Goal: Obtain resource: Download file/media

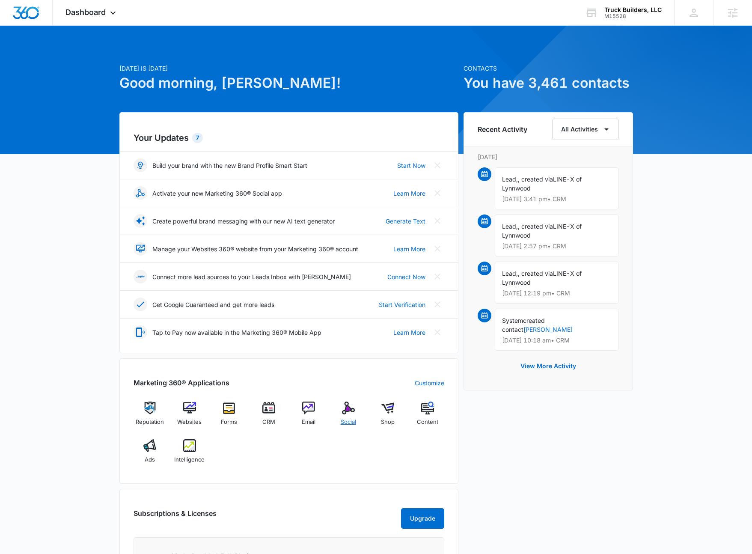
click at [347, 406] on img at bounding box center [348, 408] width 13 height 13
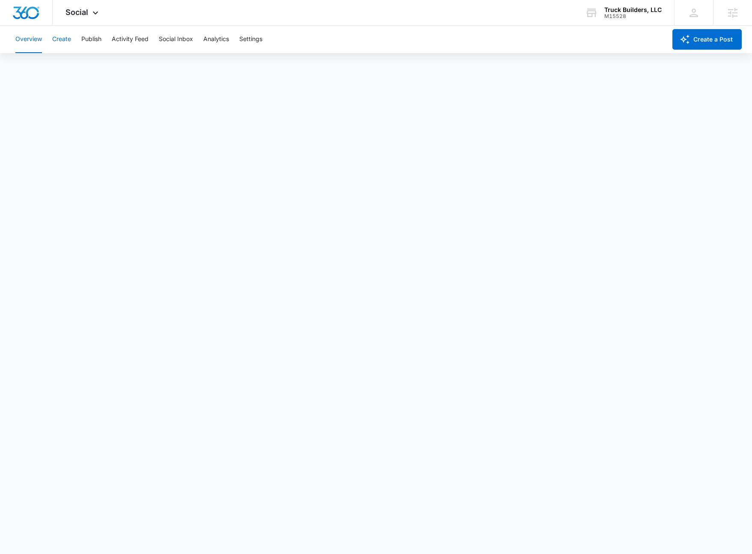
click at [61, 43] on button "Create" at bounding box center [61, 39] width 19 height 27
click at [89, 66] on button "Approvals" at bounding box center [83, 66] width 29 height 24
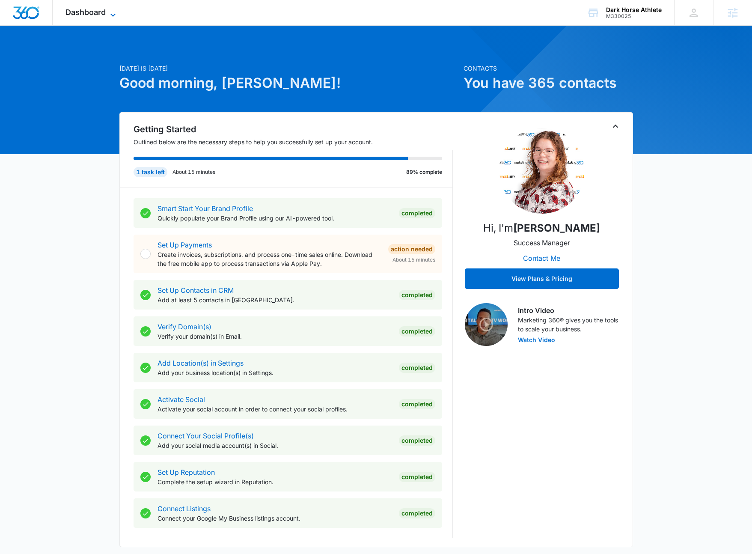
click at [103, 16] on span "Dashboard" at bounding box center [86, 12] width 40 height 9
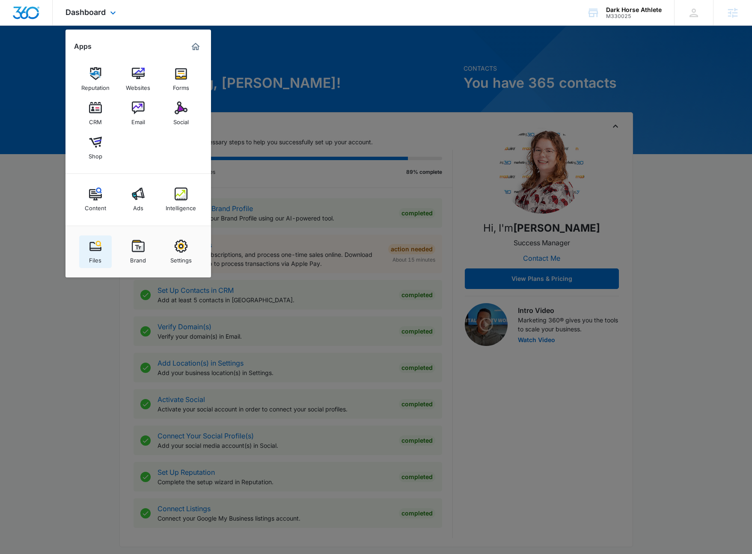
click at [101, 247] on img at bounding box center [95, 246] width 13 height 13
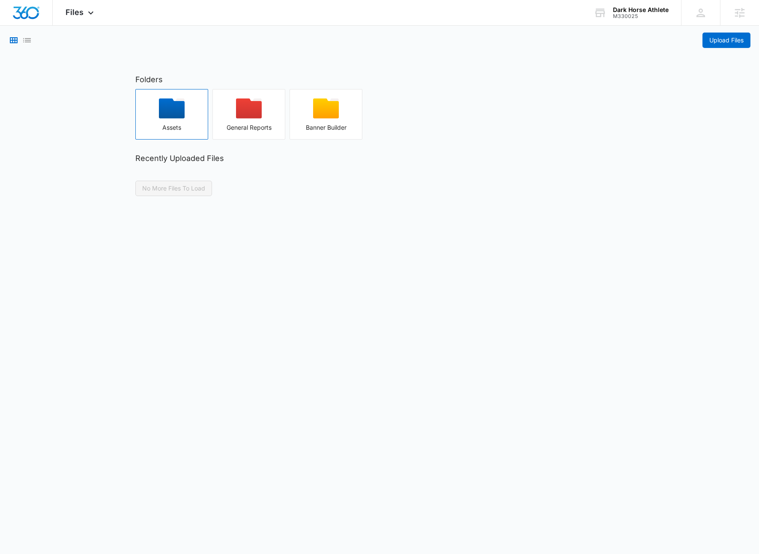
click at [197, 123] on div "button" at bounding box center [172, 111] width 72 height 26
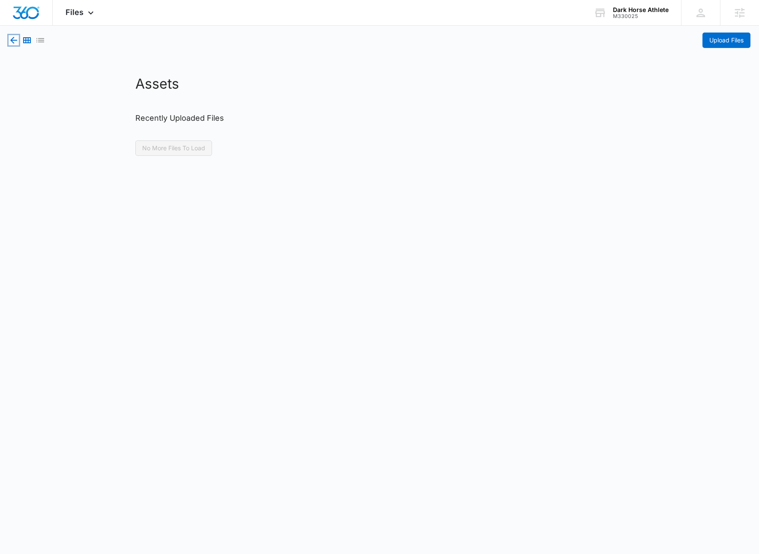
click at [15, 38] on icon "button" at bounding box center [14, 40] width 10 height 10
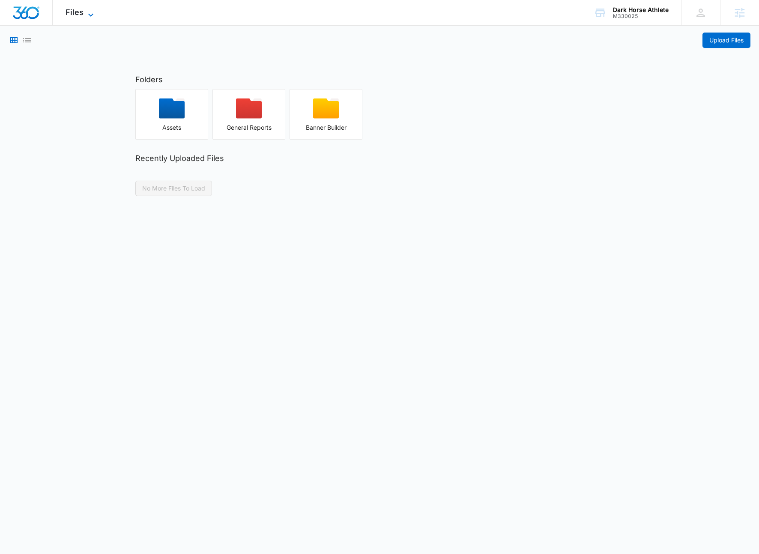
click at [93, 13] on icon at bounding box center [91, 15] width 10 height 10
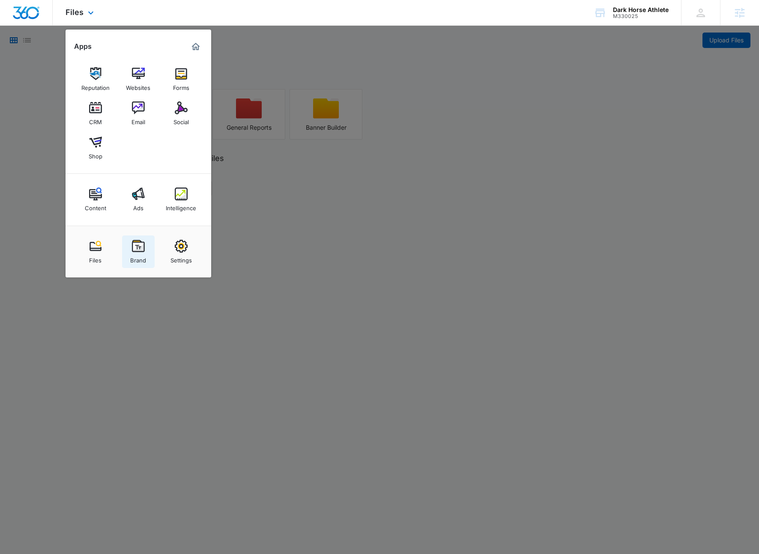
click at [136, 247] on img at bounding box center [138, 246] width 13 height 13
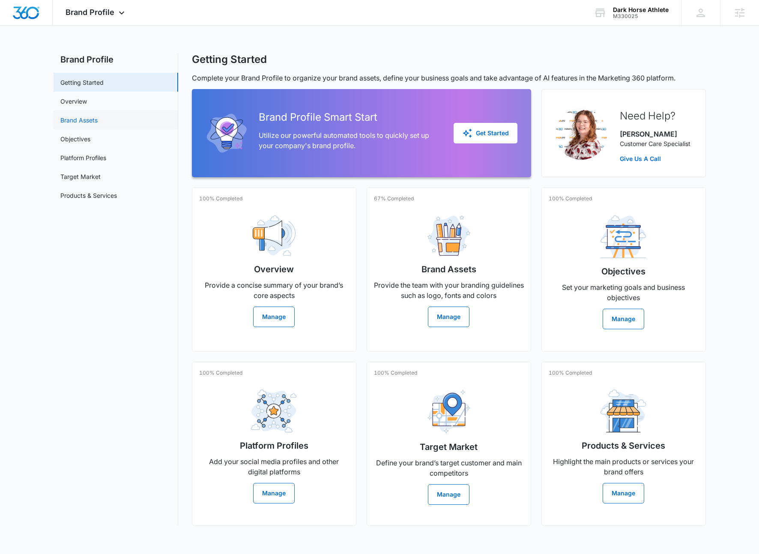
click at [92, 120] on link "Brand Assets" at bounding box center [78, 120] width 37 height 9
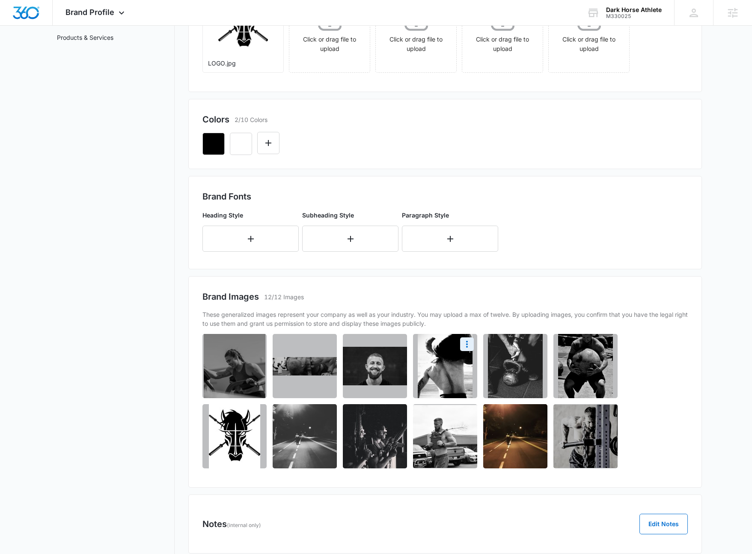
scroll to position [16, 0]
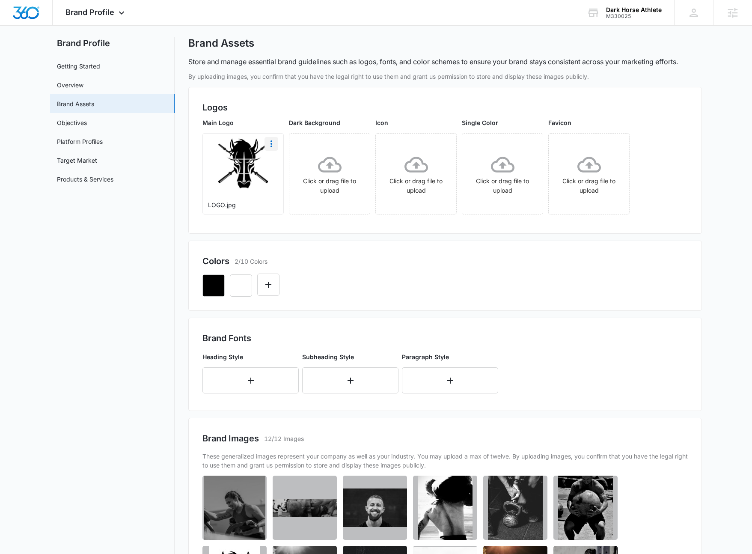
click at [270, 145] on icon "More" at bounding box center [271, 144] width 10 height 10
click at [285, 165] on div "Download" at bounding box center [289, 168] width 28 height 6
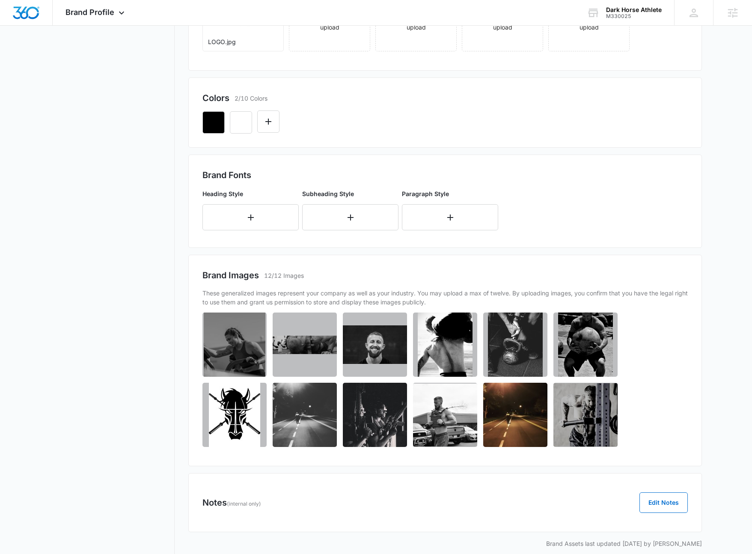
scroll to position [181, 0]
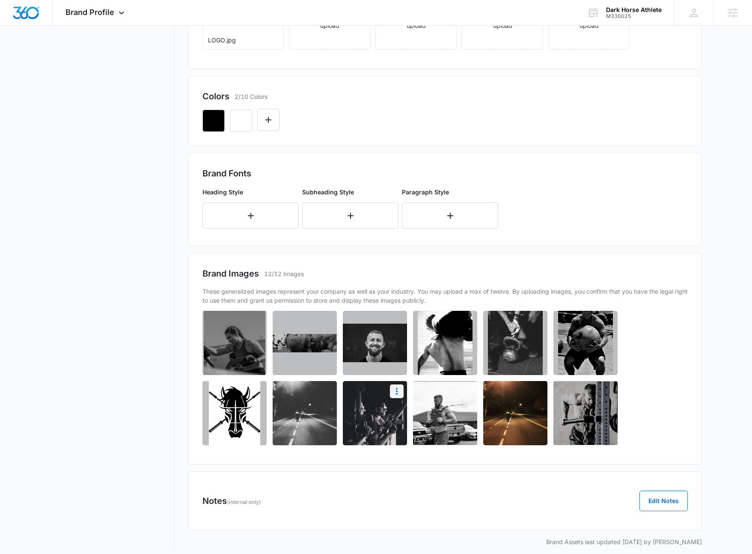
click at [397, 396] on icon "More" at bounding box center [397, 391] width 10 height 10
click at [387, 411] on button "Download" at bounding box center [374, 415] width 59 height 13
click at [606, 322] on icon "More" at bounding box center [607, 321] width 10 height 10
click at [597, 347] on button "Download" at bounding box center [584, 345] width 59 height 13
click at [255, 323] on icon "More" at bounding box center [256, 321] width 10 height 10
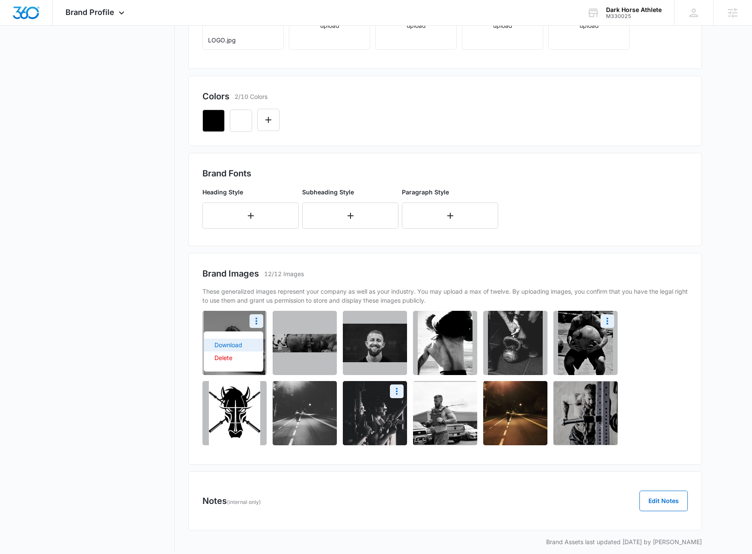
click at [247, 343] on button "Download" at bounding box center [233, 345] width 59 height 13
click at [609, 393] on icon "More" at bounding box center [607, 391] width 10 height 10
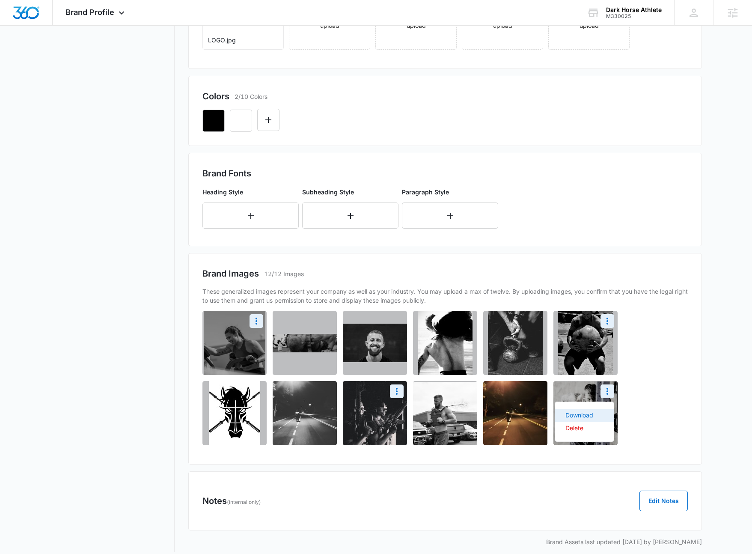
click at [584, 416] on div "Download" at bounding box center [580, 415] width 28 height 6
click at [539, 323] on icon "More" at bounding box center [537, 321] width 10 height 10
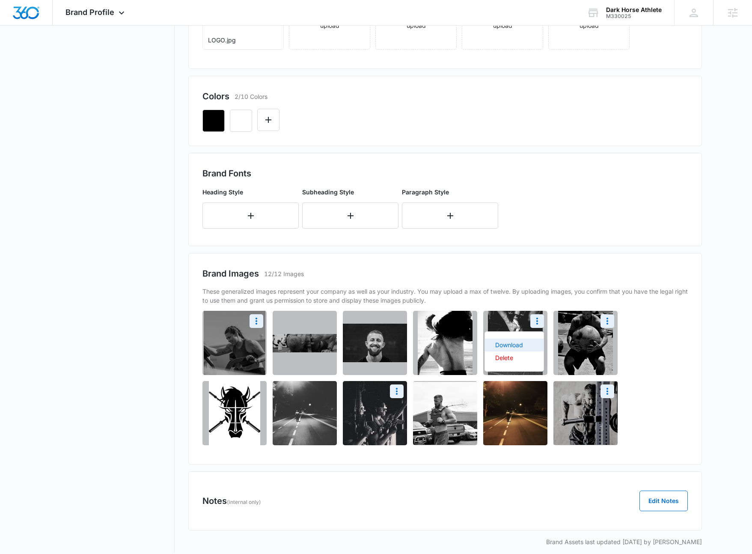
click at [516, 344] on div "Download" at bounding box center [509, 345] width 28 height 6
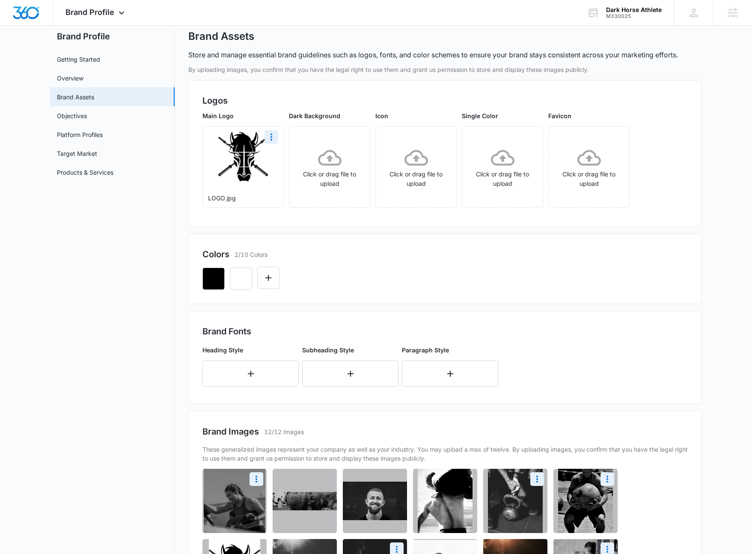
scroll to position [0, 0]
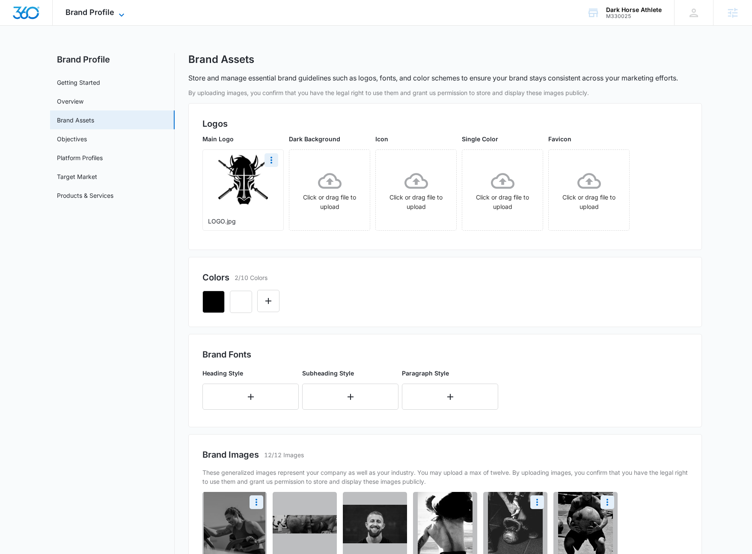
click at [117, 12] on icon at bounding box center [121, 15] width 10 height 10
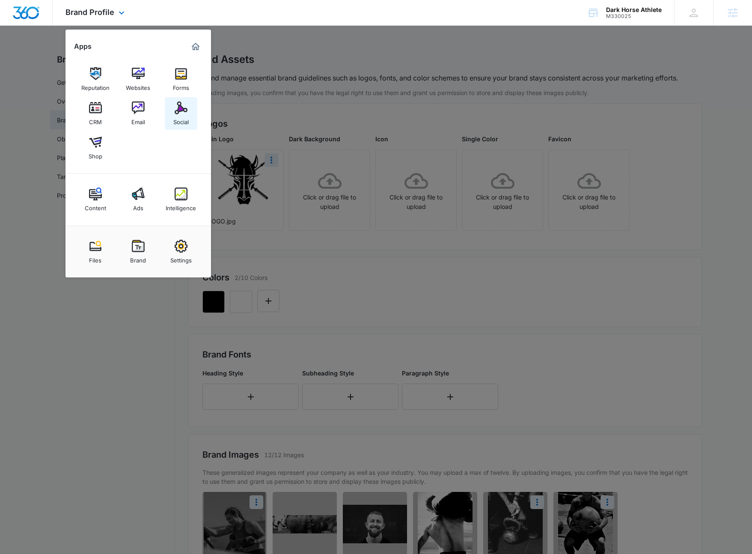
click at [179, 114] on img at bounding box center [181, 107] width 13 height 13
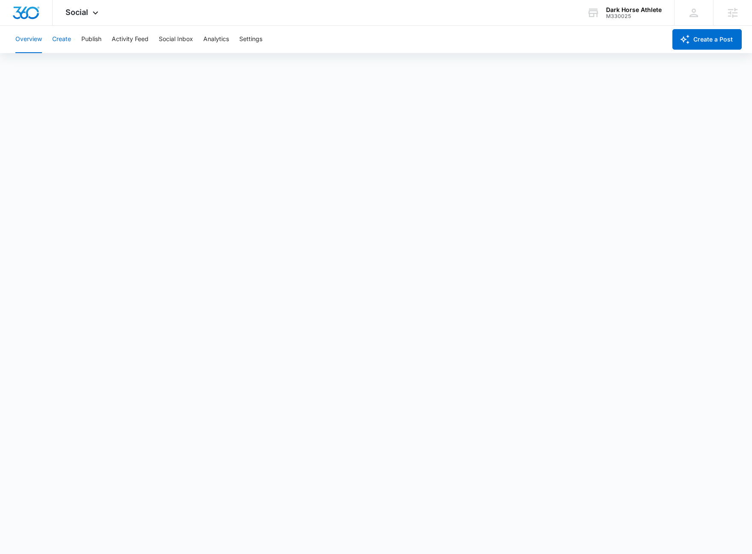
click at [63, 37] on button "Create" at bounding box center [61, 39] width 19 height 27
click at [94, 15] on icon at bounding box center [95, 15] width 10 height 10
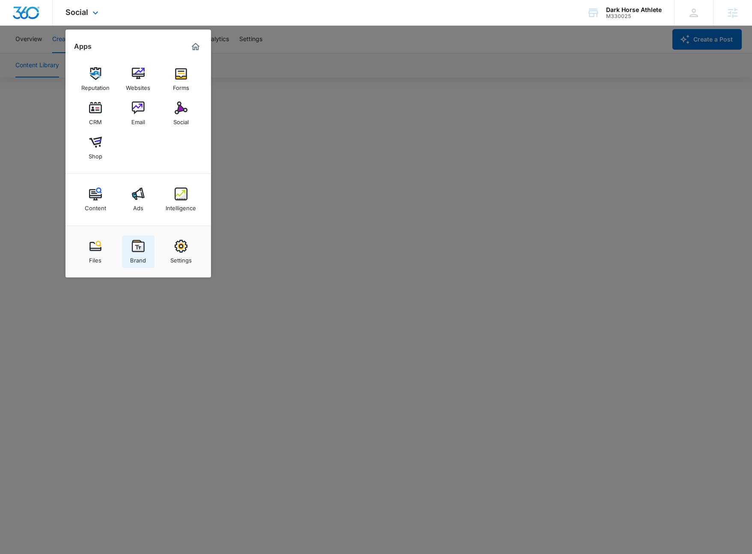
click at [142, 258] on div "Brand" at bounding box center [138, 258] width 16 height 11
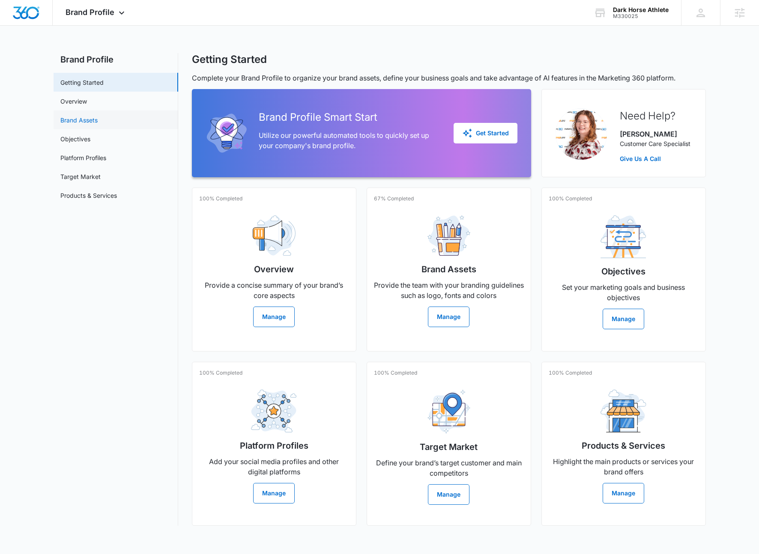
click at [83, 117] on link "Brand Assets" at bounding box center [78, 120] width 37 height 9
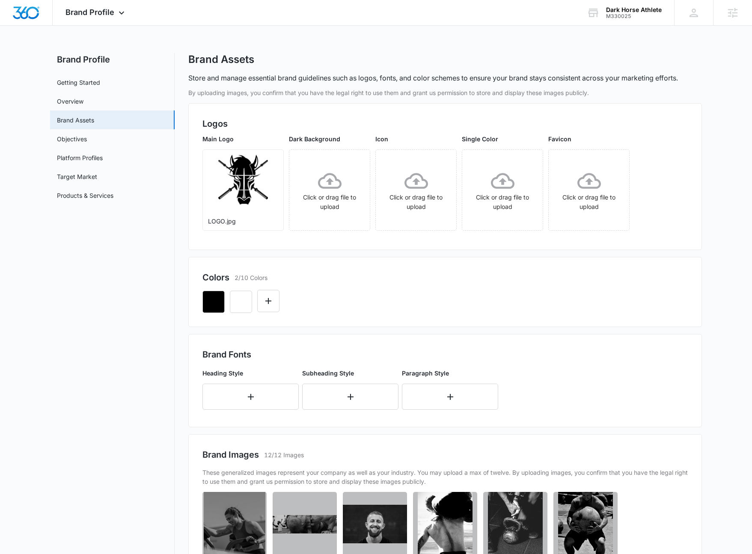
scroll to position [190, 0]
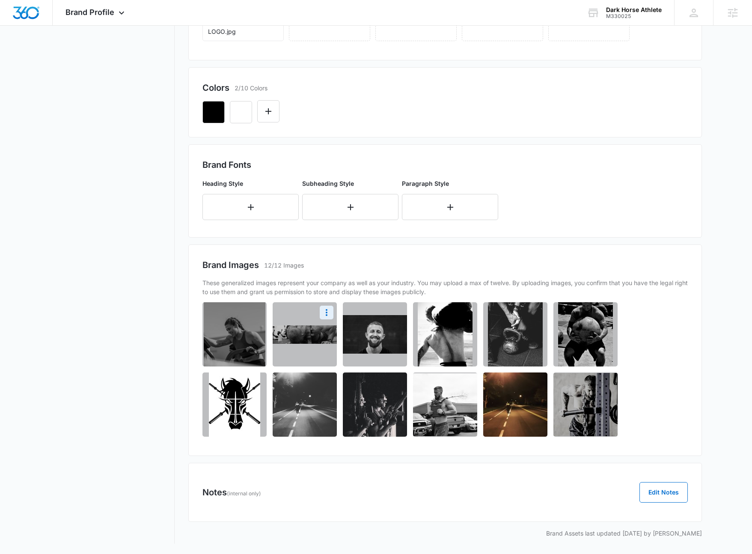
click at [313, 335] on img at bounding box center [305, 334] width 64 height 18
click at [330, 311] on icon "More" at bounding box center [327, 312] width 10 height 10
click at [320, 334] on button "Download" at bounding box center [303, 336] width 59 height 13
click at [468, 382] on icon "More" at bounding box center [467, 382] width 2 height 7
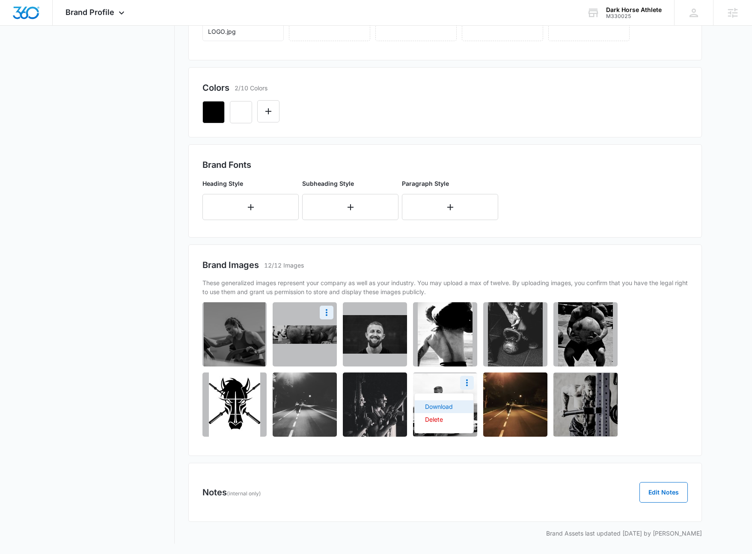
click at [454, 406] on button "Download" at bounding box center [444, 406] width 59 height 13
click at [108, 10] on span "Brand Profile" at bounding box center [90, 12] width 49 height 9
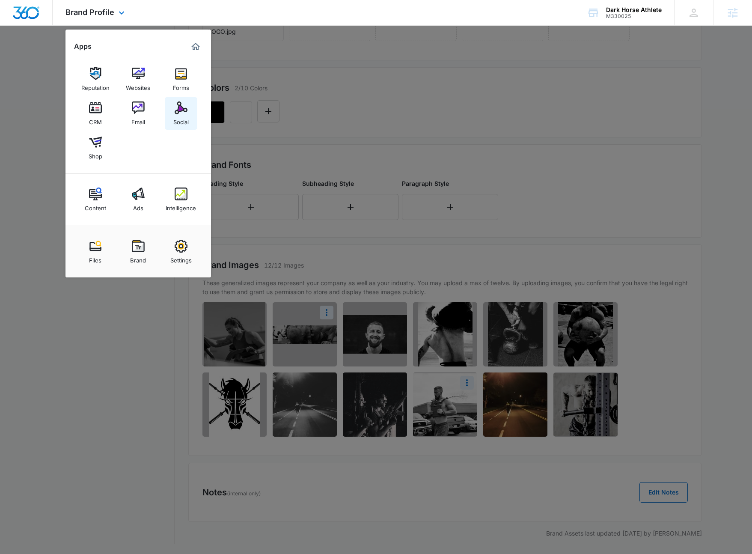
click at [177, 113] on img at bounding box center [181, 107] width 13 height 13
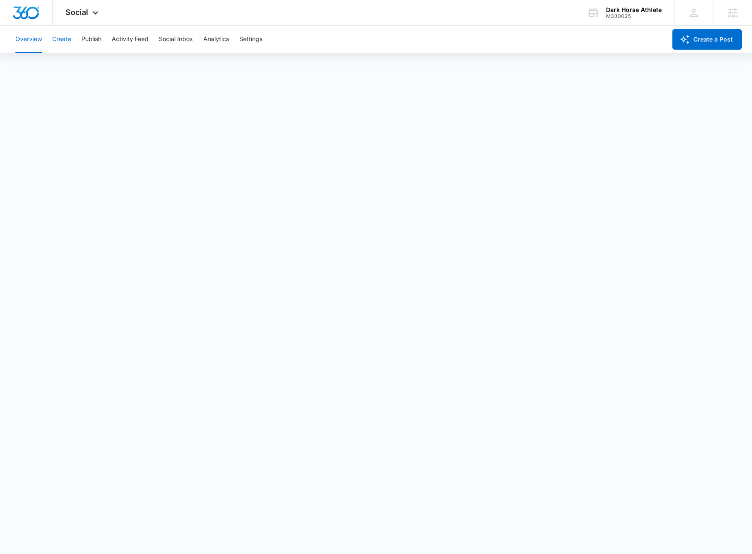
click at [68, 42] on button "Create" at bounding box center [61, 39] width 19 height 27
click at [93, 66] on button "Approvals" at bounding box center [83, 66] width 29 height 24
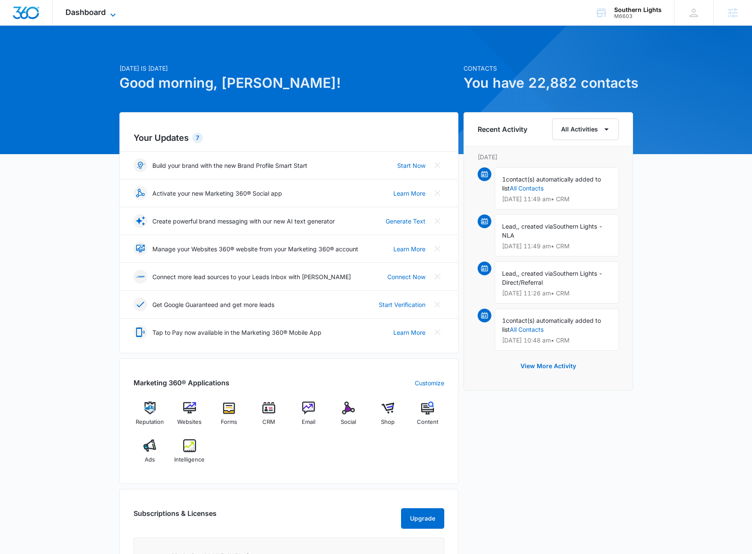
click at [113, 15] on icon at bounding box center [113, 15] width 10 height 10
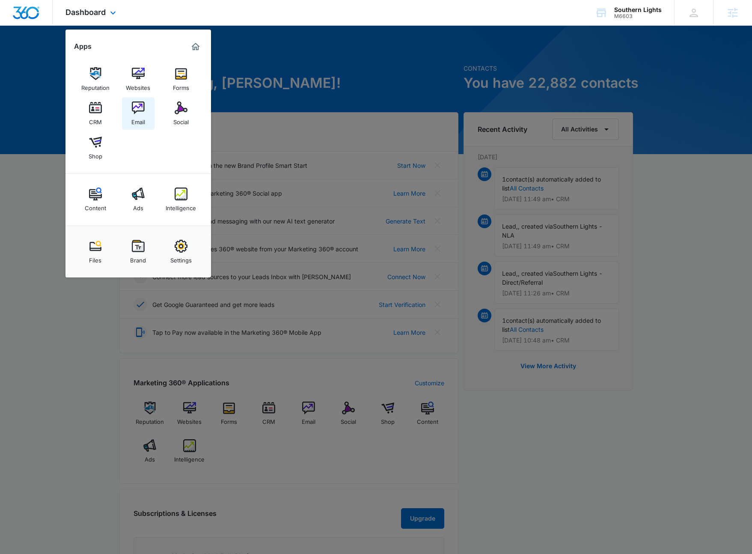
click at [137, 108] on img at bounding box center [138, 107] width 13 height 13
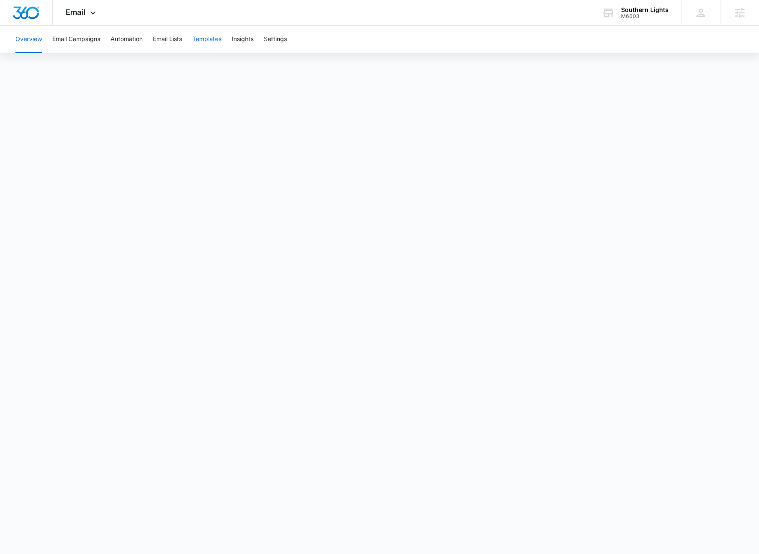
click at [207, 41] on button "Templates" at bounding box center [206, 39] width 29 height 27
